Goal: Task Accomplishment & Management: Manage account settings

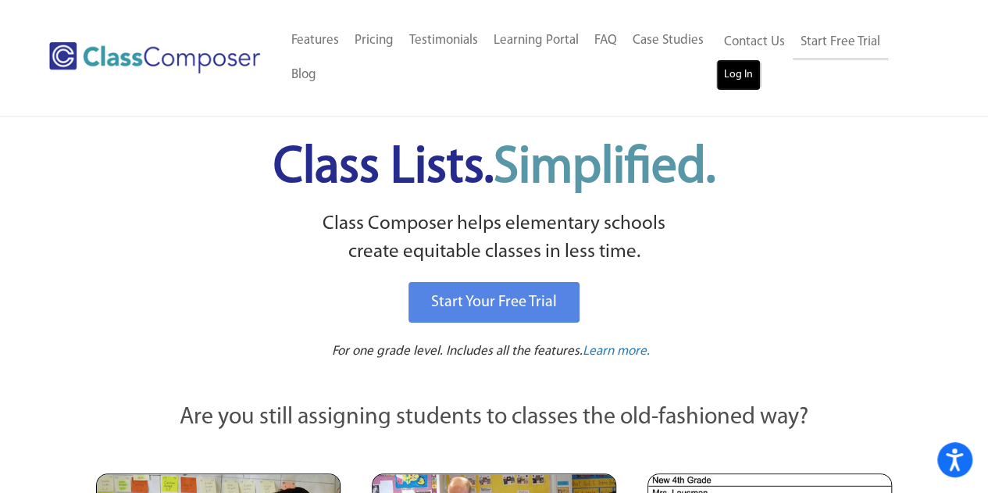
click at [742, 73] on link "Log In" at bounding box center [738, 74] width 45 height 31
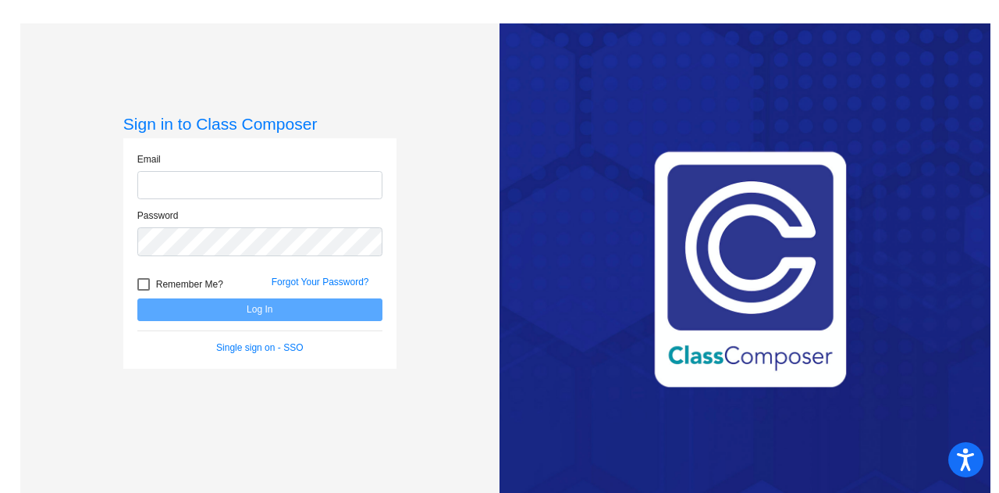
click at [272, 193] on input "email" at bounding box center [259, 185] width 245 height 29
type input "kristin.scott@trusd.net"
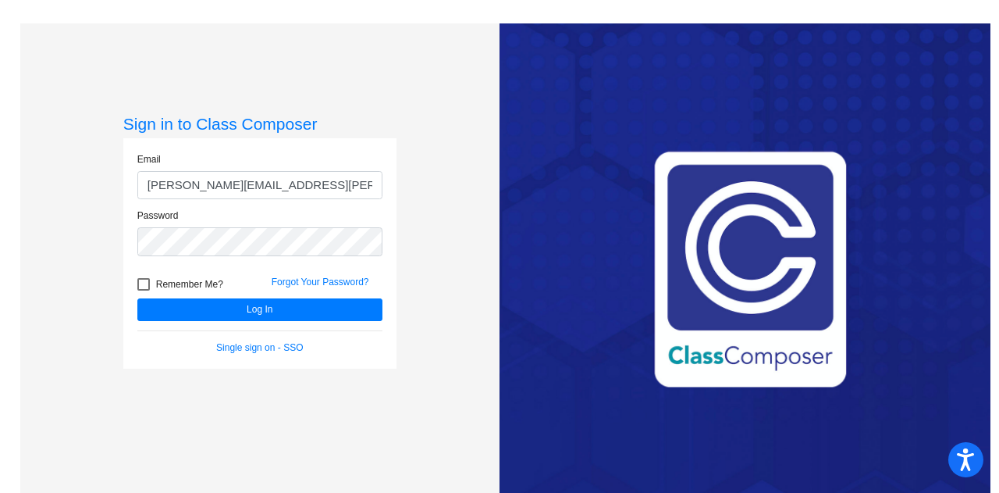
click at [147, 287] on div at bounding box center [143, 284] width 12 height 12
click at [144, 290] on input "Remember Me?" at bounding box center [143, 290] width 1 height 1
checkbox input "true"
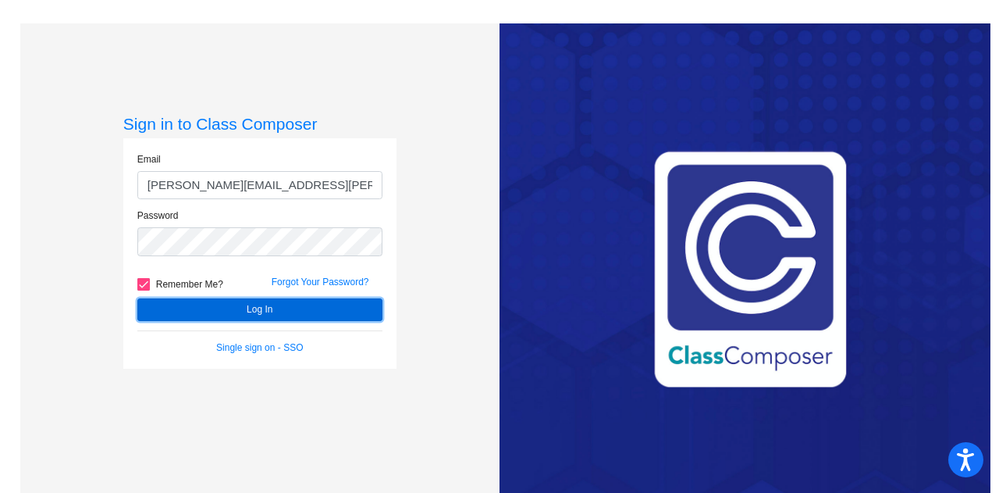
click at [219, 312] on button "Log In" at bounding box center [259, 309] width 245 height 23
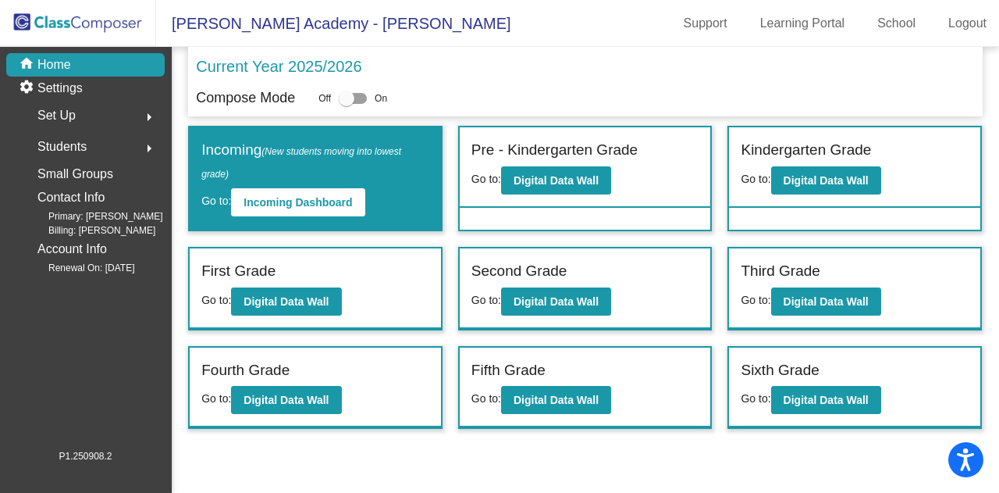
click at [141, 113] on mat-icon "arrow_right" at bounding box center [149, 117] width 19 height 19
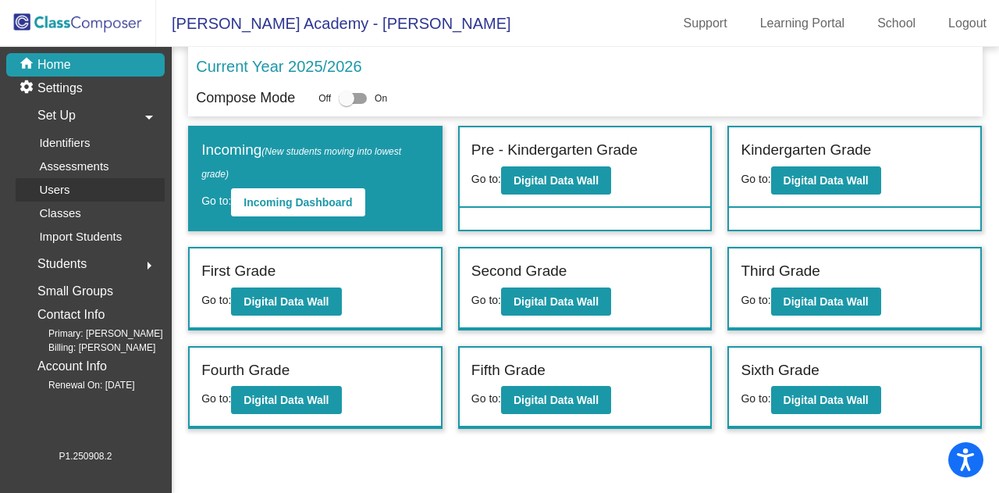
click at [66, 188] on p "Users" at bounding box center [54, 189] width 30 height 19
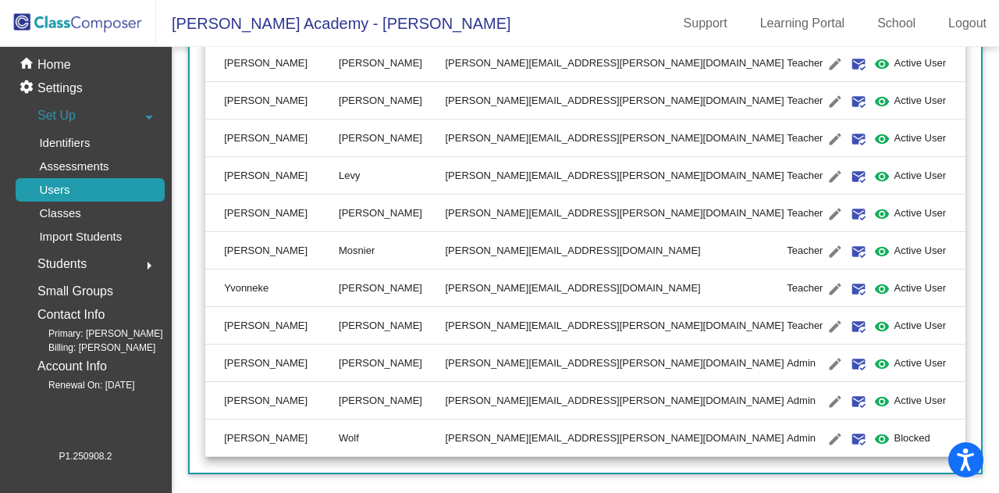
scroll to position [1431, 0]
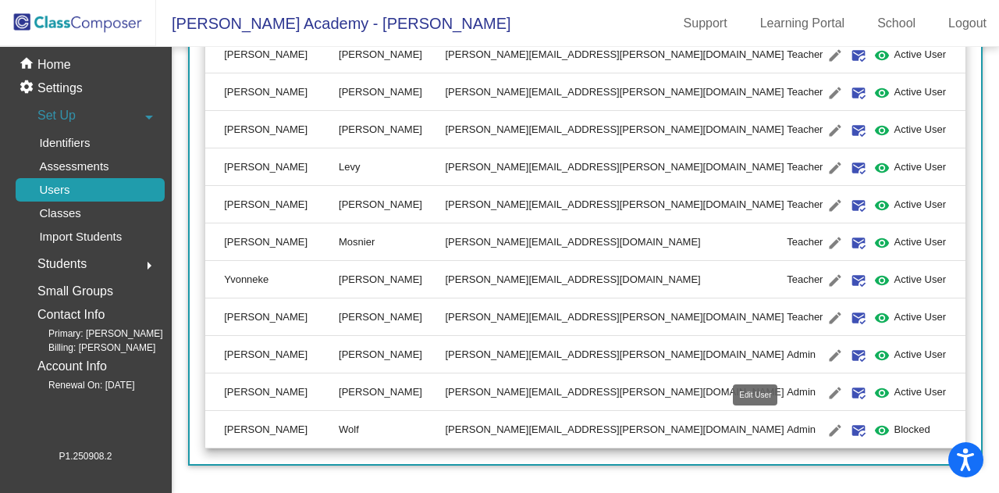
click at [826, 433] on mat-icon "edit" at bounding box center [835, 430] width 19 height 19
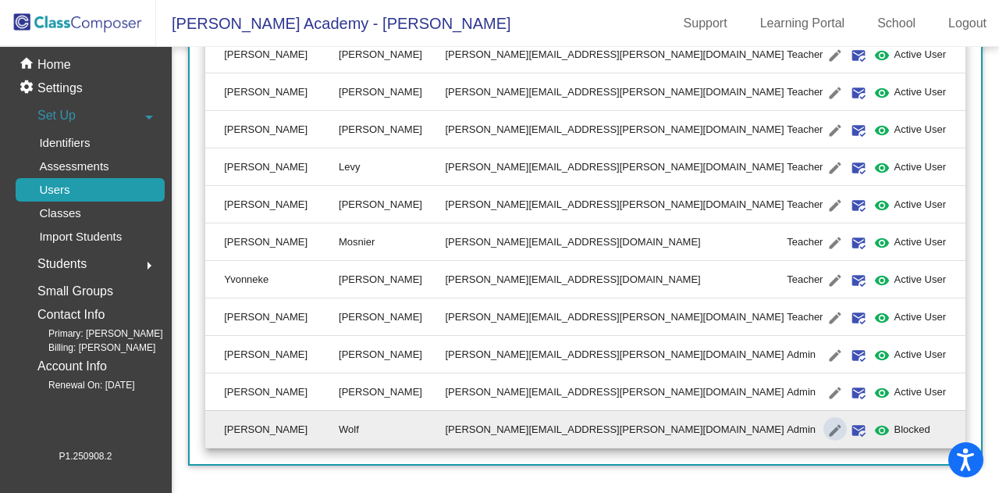
type input "Polly"
type input "Wolf"
type input "polly.wolf@trusd.net"
radio input "true"
click at [826, 433] on mat-icon "edit" at bounding box center [835, 430] width 19 height 19
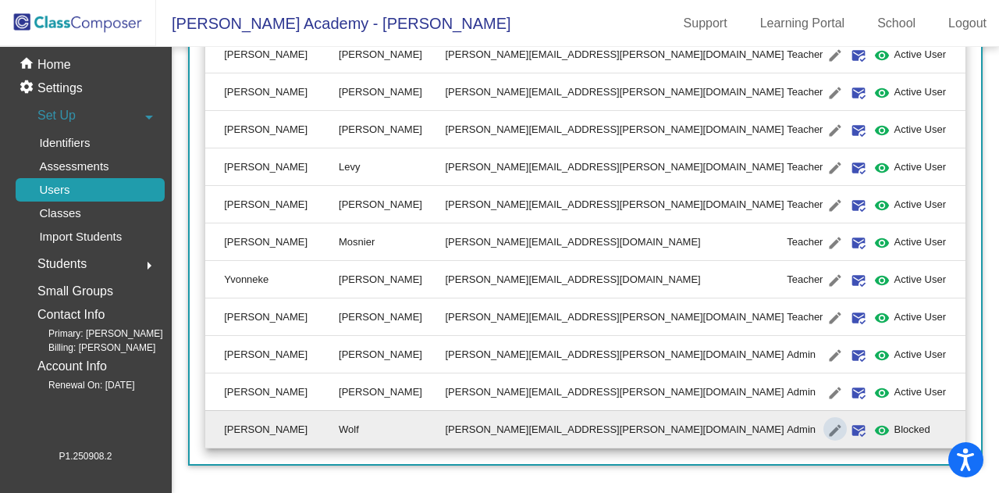
scroll to position [0, 0]
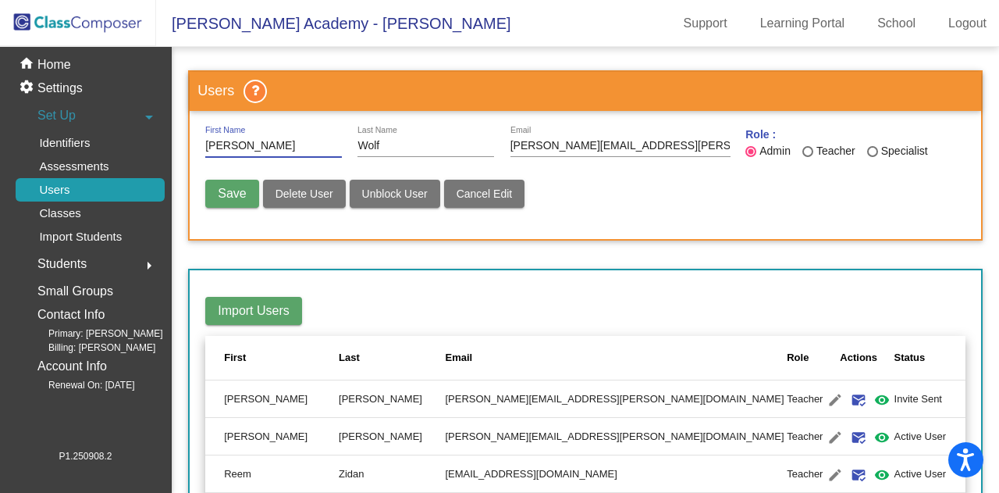
click at [390, 191] on span "Unblock User" at bounding box center [395, 193] width 66 height 12
radio input "false"
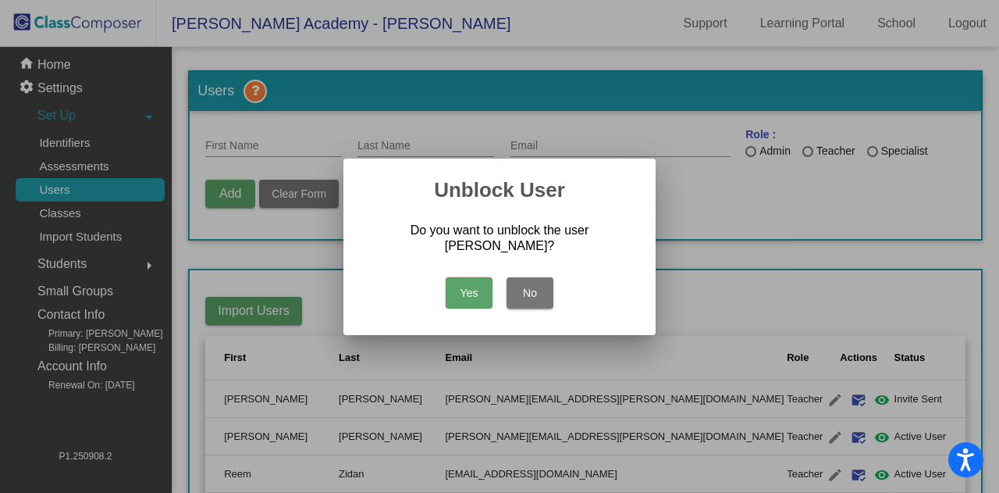
click at [472, 287] on button "Yes" at bounding box center [469, 292] width 47 height 31
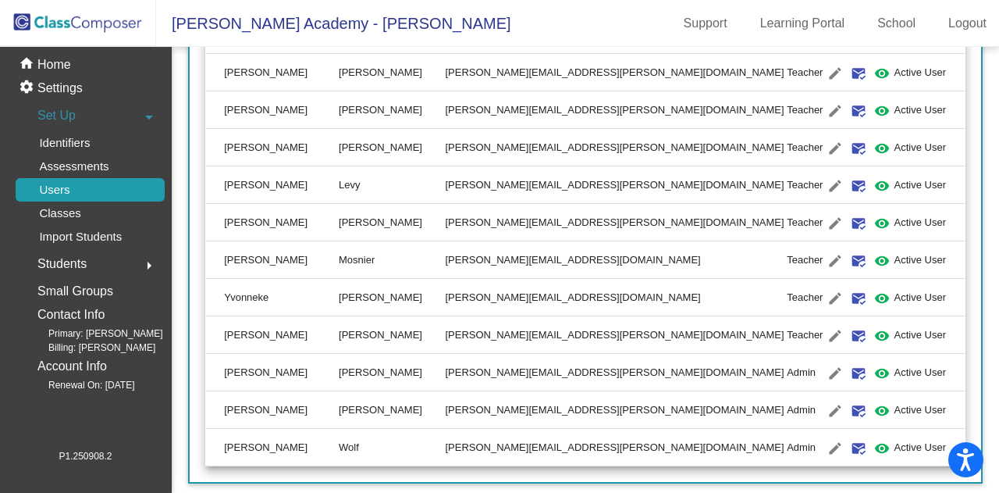
scroll to position [1431, 0]
